Goal: Transaction & Acquisition: Purchase product/service

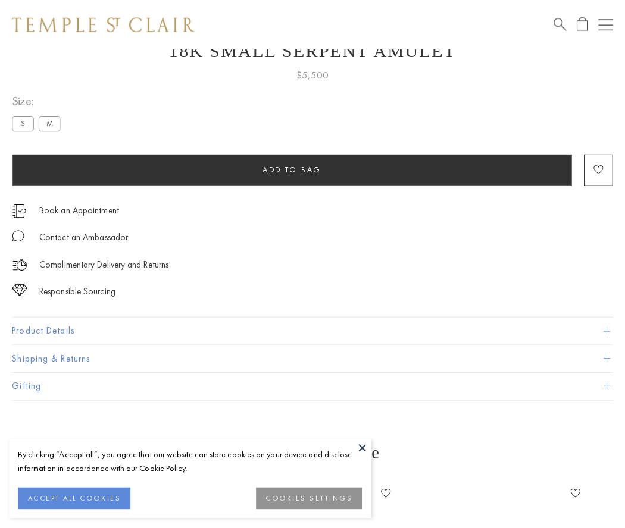
scroll to position [48, 0]
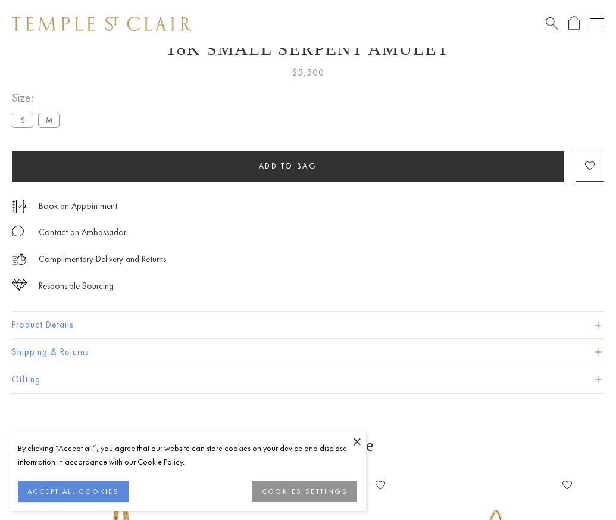
click at [287, 165] on span "Add to bag" at bounding box center [288, 166] width 58 height 10
